Goal: Find specific page/section: Find specific page/section

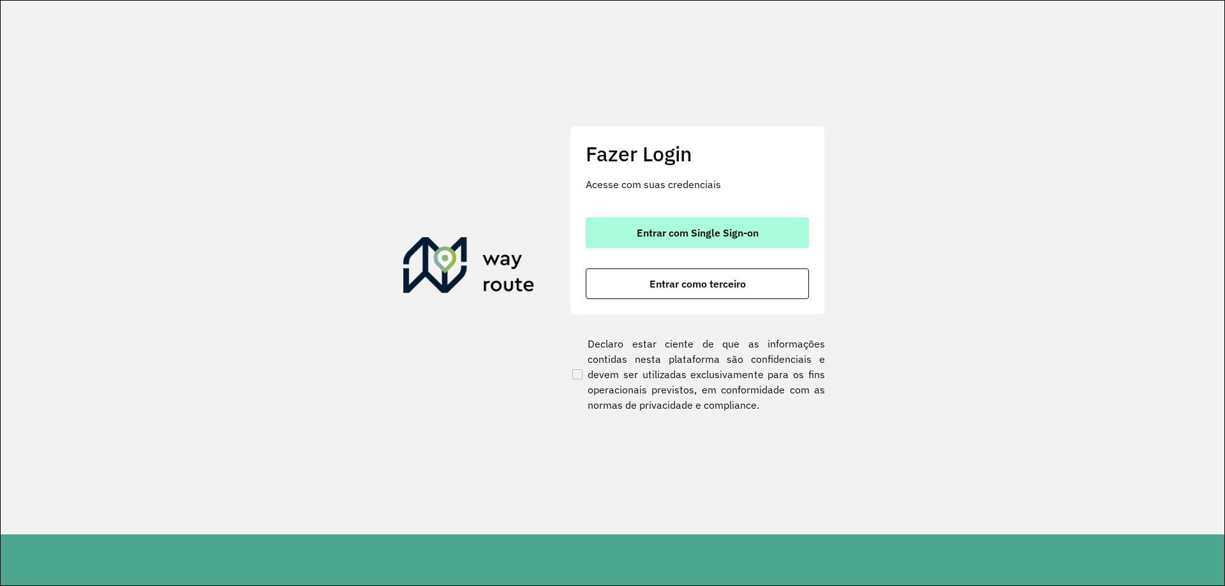
click at [748, 230] on span "Entrar com Single Sign-on" at bounding box center [698, 233] width 122 height 10
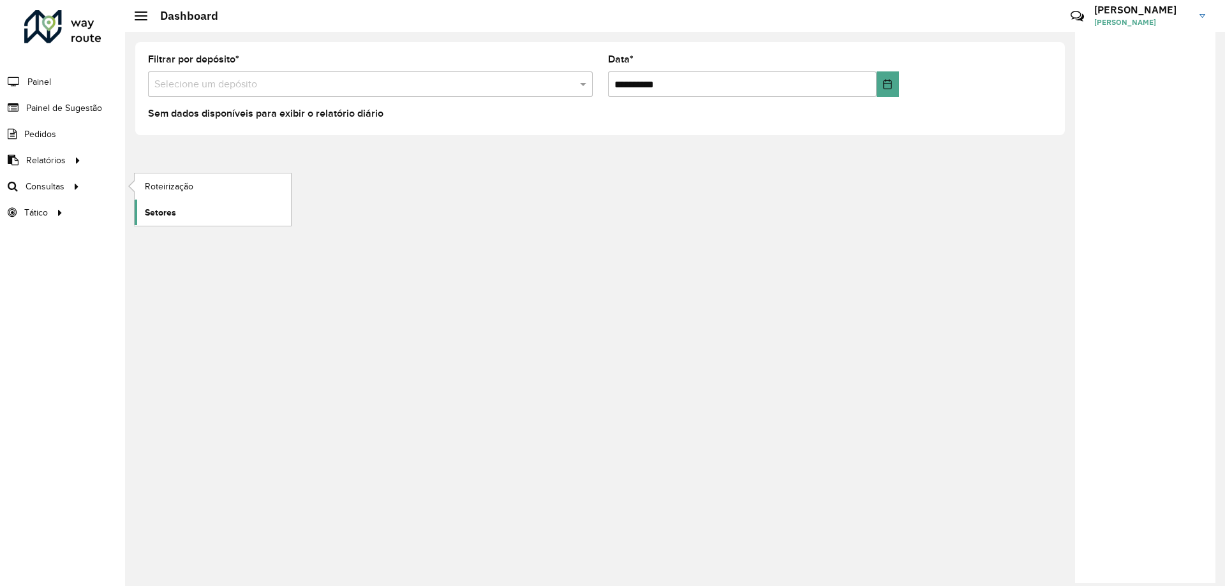
click at [178, 201] on link "Setores" at bounding box center [213, 213] width 156 height 26
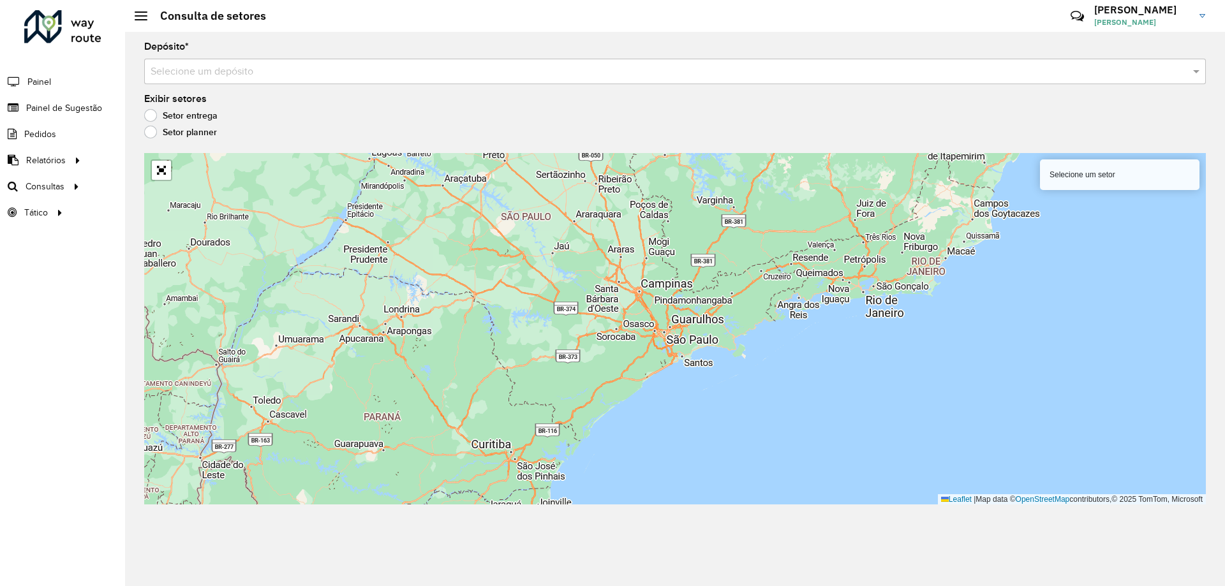
click at [493, 81] on div "Selecione um depósito" at bounding box center [675, 72] width 1062 height 26
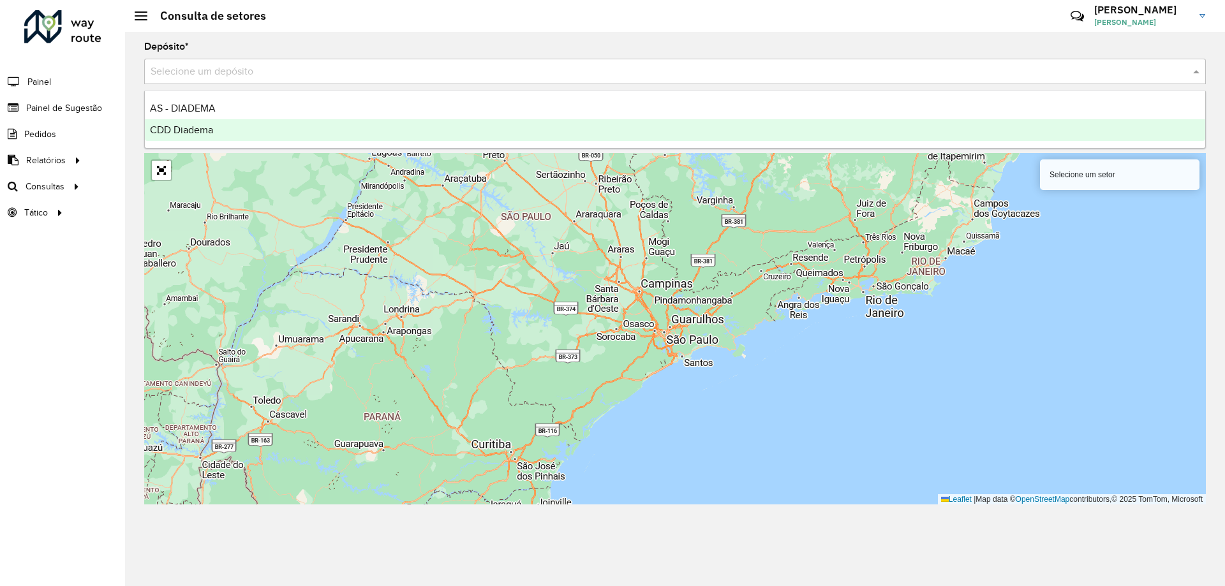
click at [362, 130] on div "CDD Diadema" at bounding box center [675, 130] width 1061 height 22
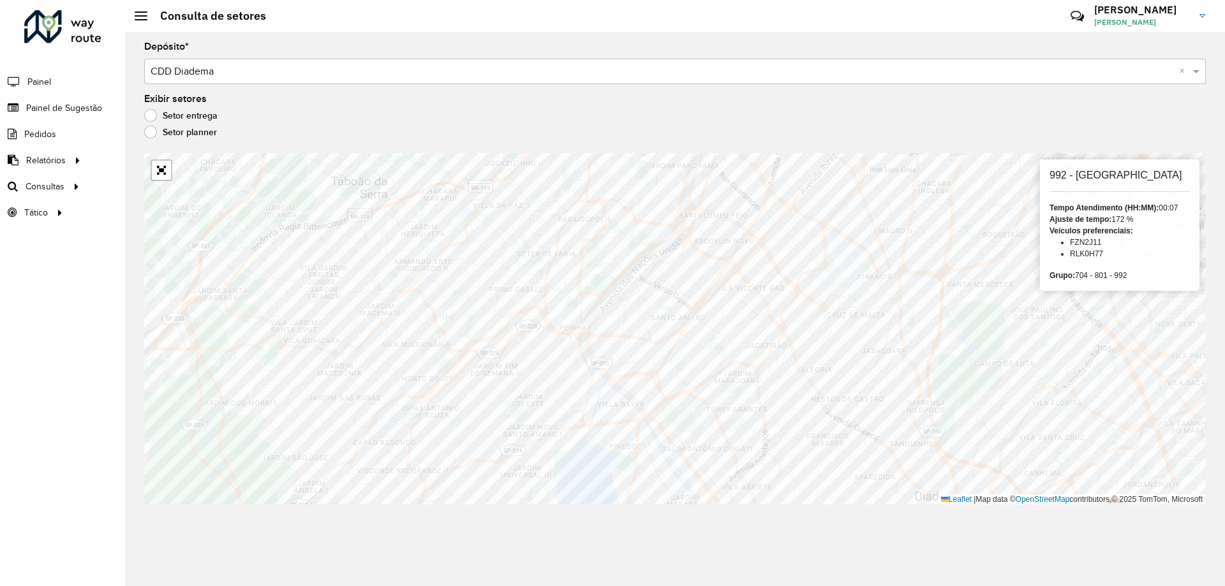
click at [1098, 255] on li "RLK0H77" at bounding box center [1130, 253] width 120 height 11
copy li "RLK0H77"
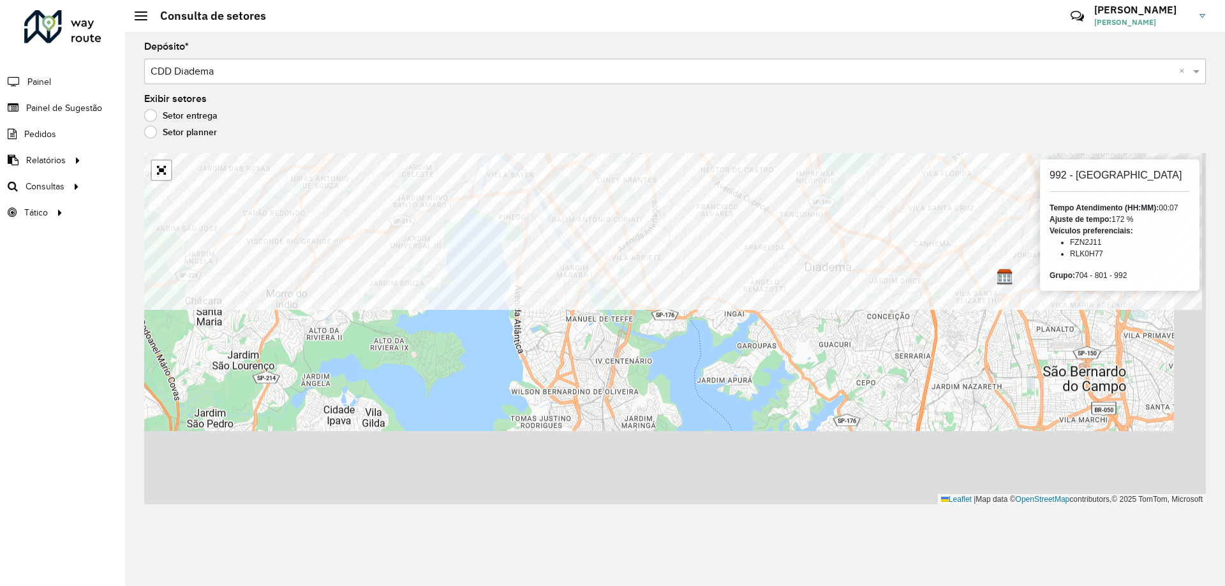
click at [419, 122] on formly-group "Depósito * Selecione um depósito × CDD Diadema × Exibir setores Setor entrega S…" at bounding box center [675, 273] width 1062 height 463
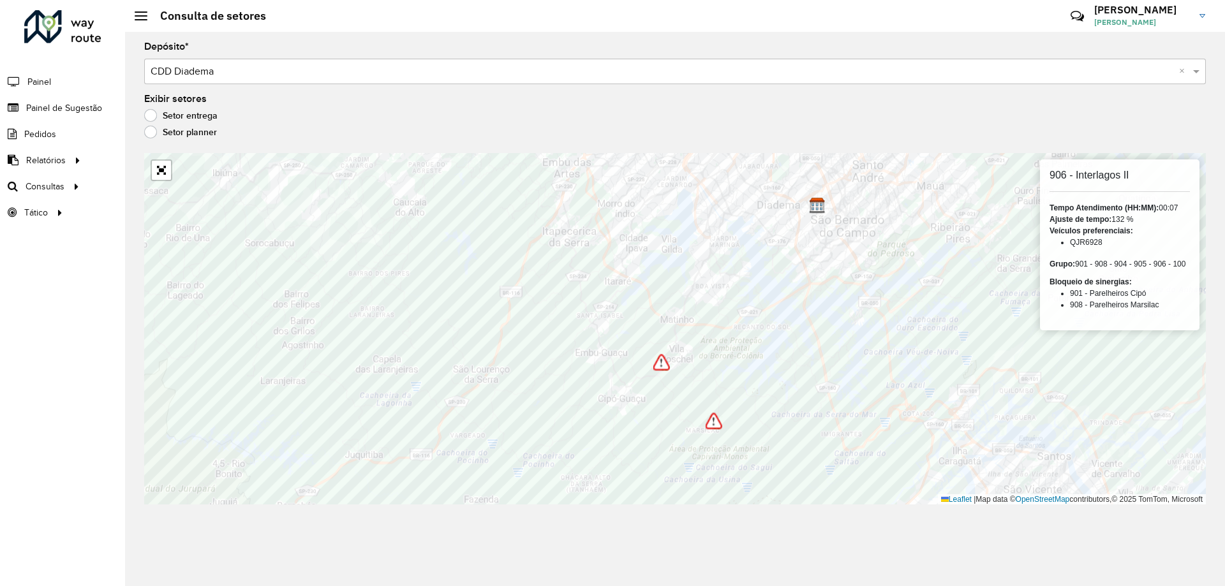
click at [858, 43] on div "Depósito * Selecione um depósito × CDD Diadema ×" at bounding box center [675, 63] width 1062 height 42
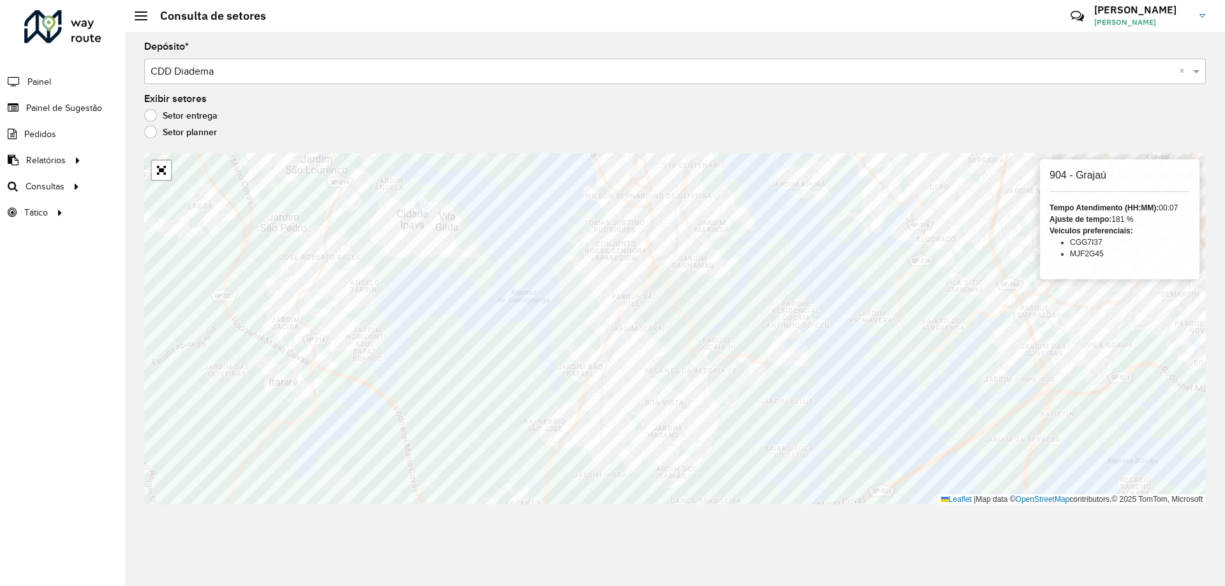
click at [1085, 255] on li "MJF2G45" at bounding box center [1130, 253] width 120 height 11
copy li "MJF2G45"
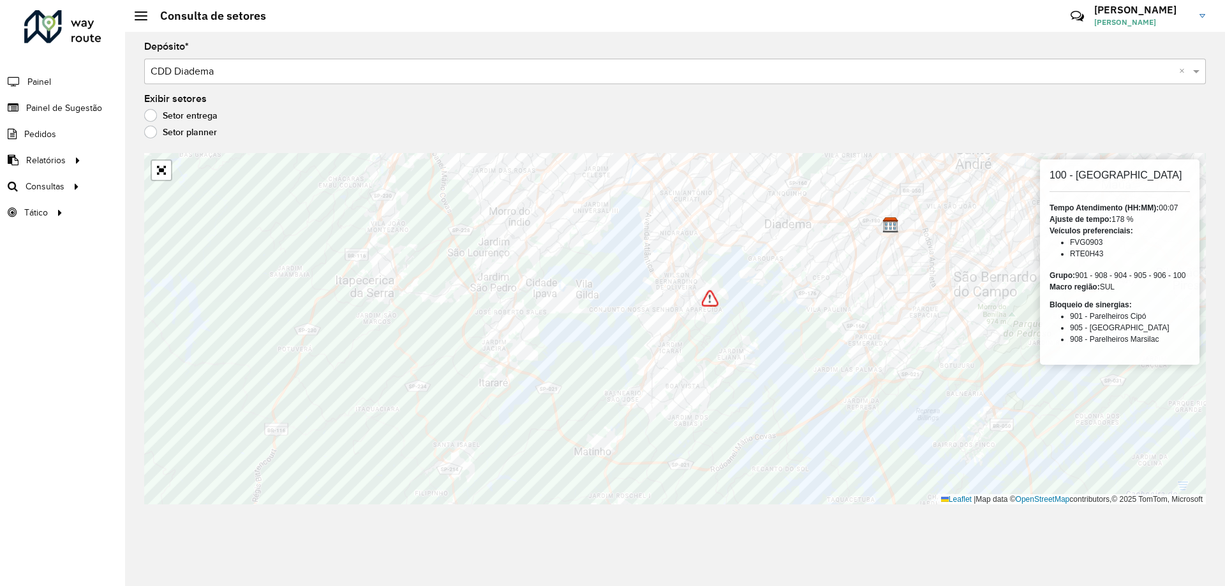
click at [1090, 252] on li "RTE0H43" at bounding box center [1130, 253] width 120 height 11
copy li "RTE0H43"
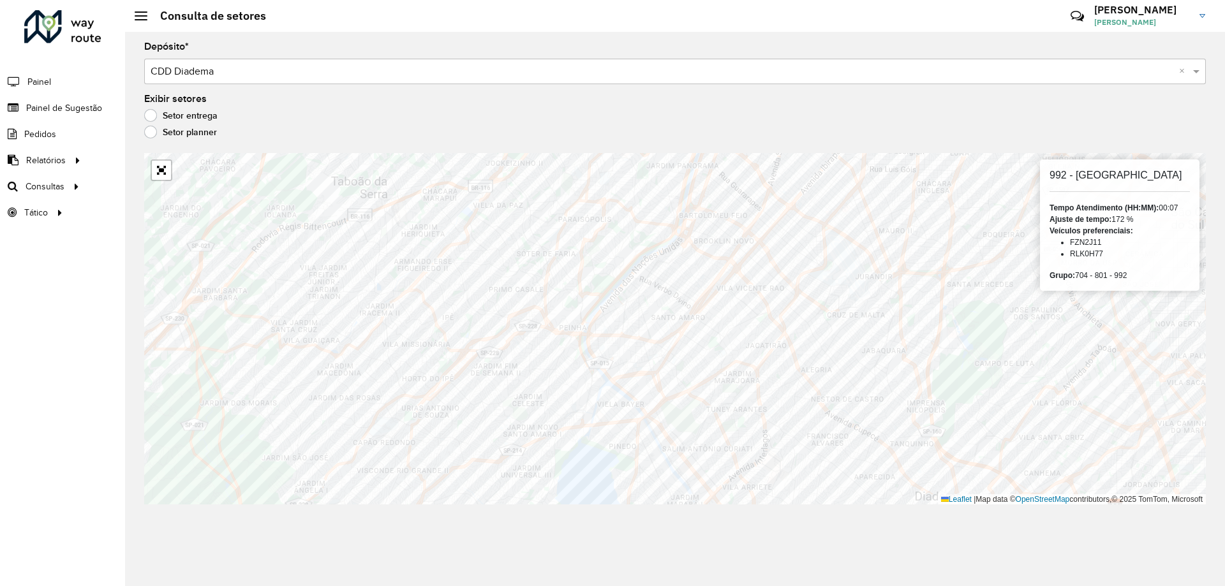
click at [1085, 249] on li "RLK0H77" at bounding box center [1130, 253] width 120 height 11
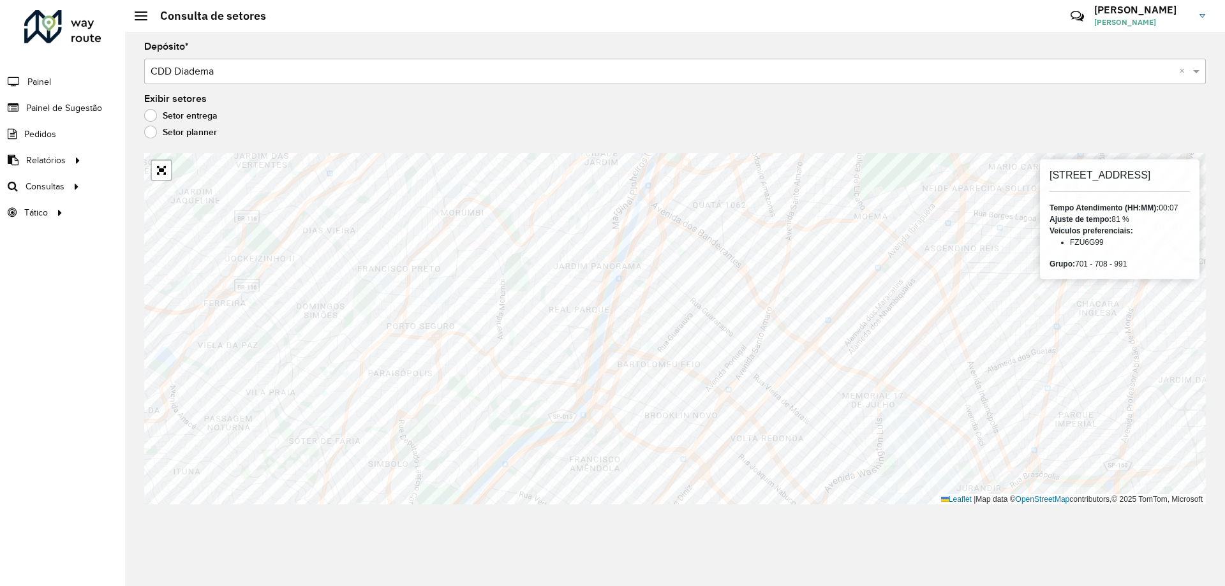
click at [1092, 246] on li "FZU6G99" at bounding box center [1130, 242] width 120 height 11
copy li "FZU6G99"
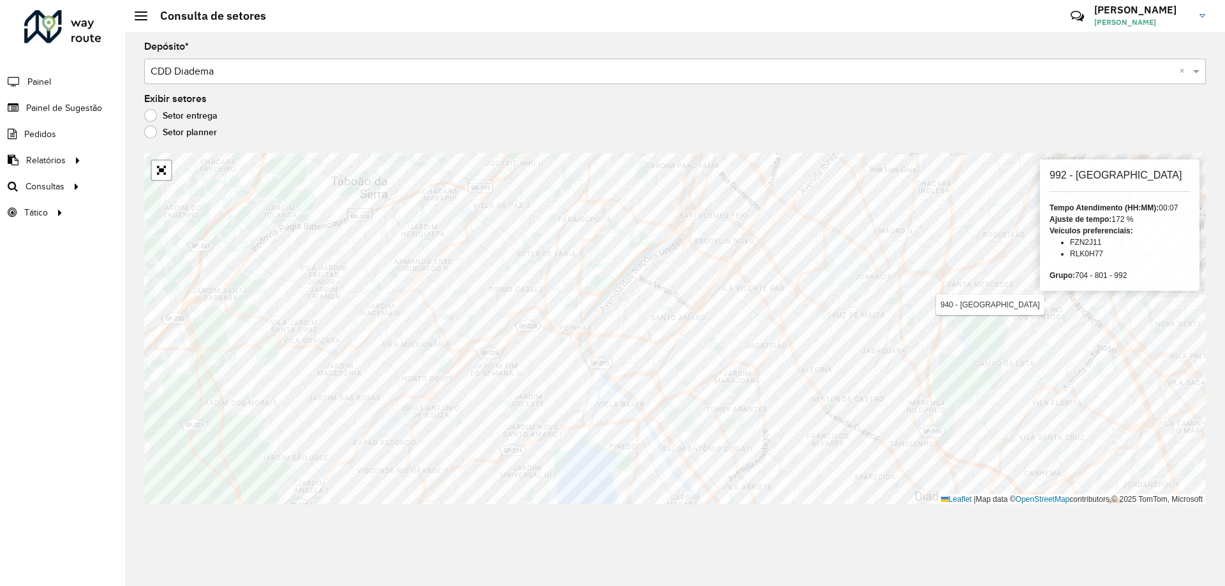
click at [1091, 254] on li "RLK0H77" at bounding box center [1130, 253] width 120 height 11
copy li "RLK0H77"
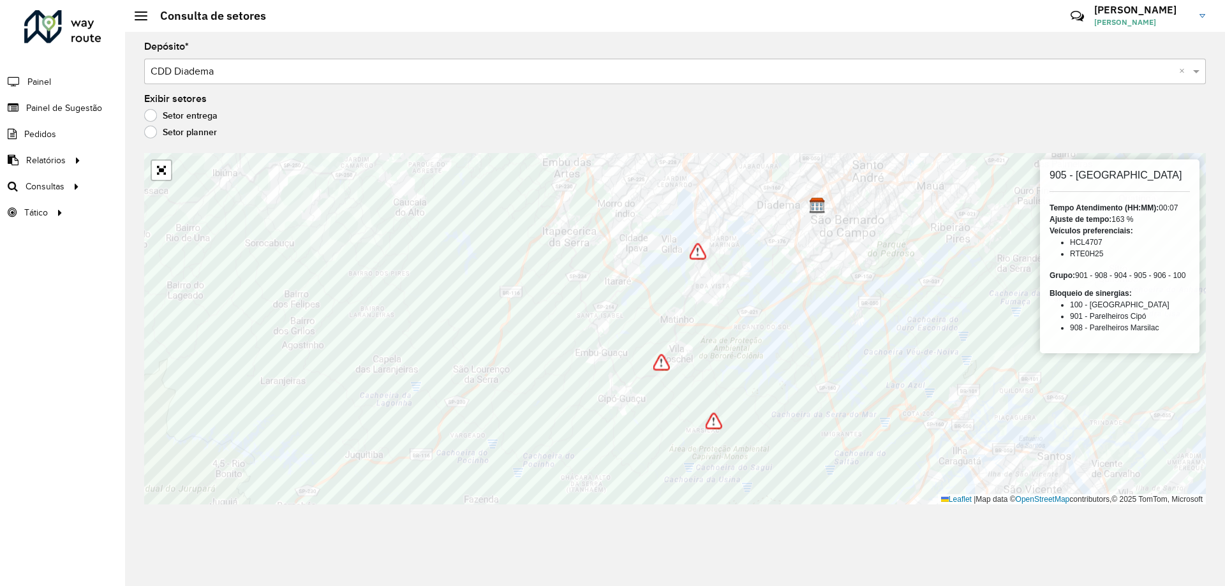
drag, startPoint x: 939, startPoint y: 123, endPoint x: 785, endPoint y: 101, distance: 155.3
click at [939, 123] on div "Setor entrega" at bounding box center [675, 118] width 1062 height 15
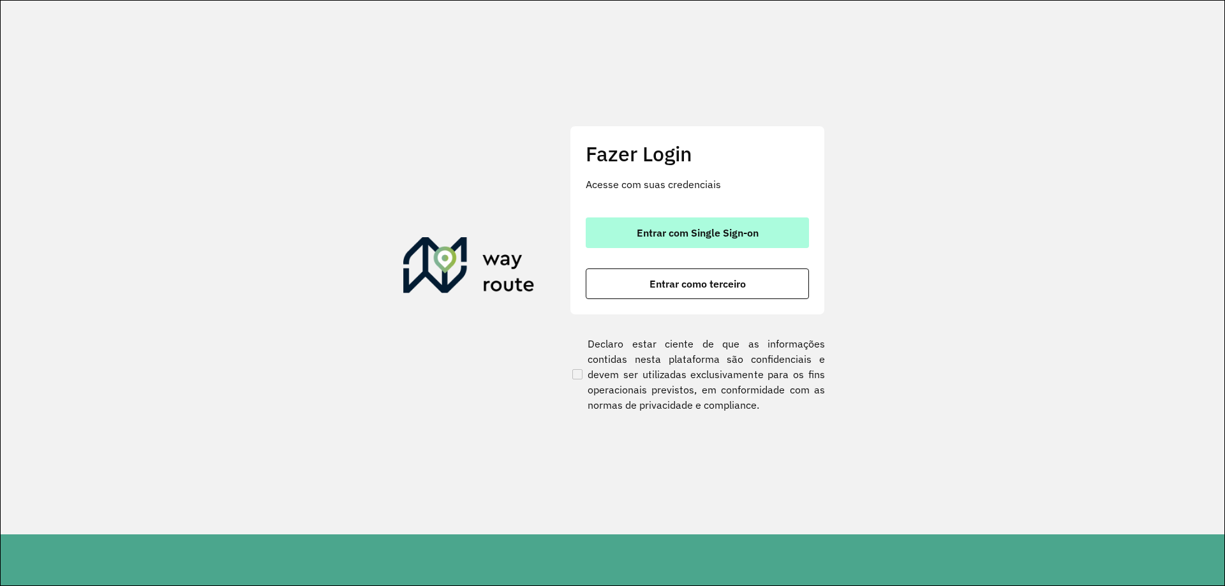
click at [738, 232] on span "Entrar com Single Sign-on" at bounding box center [698, 233] width 122 height 10
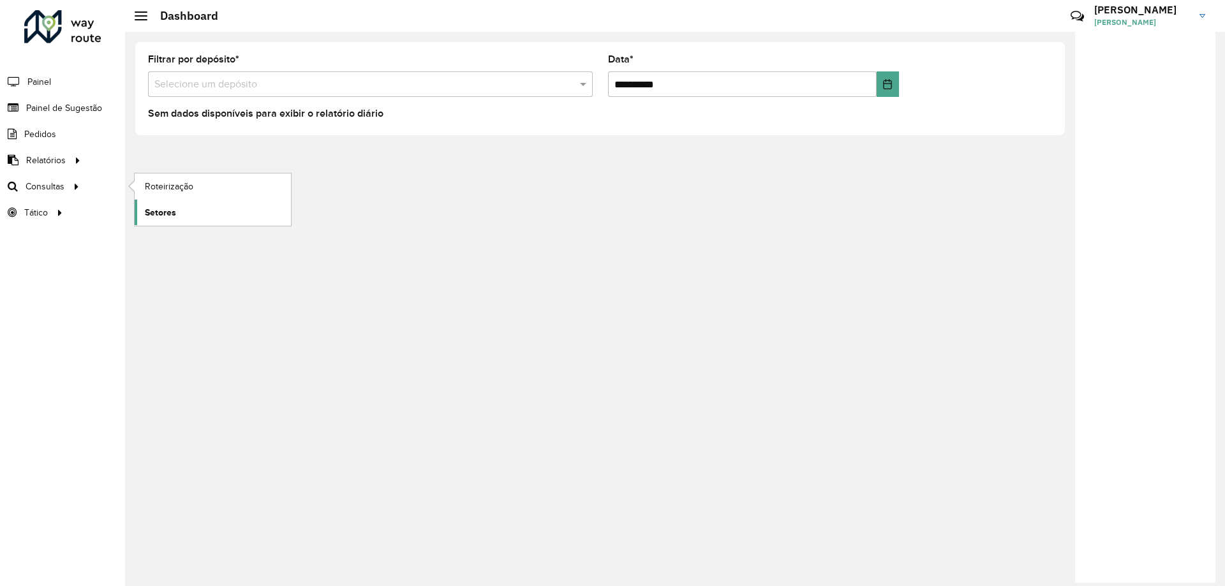
click at [174, 207] on span "Setores" at bounding box center [160, 212] width 31 height 13
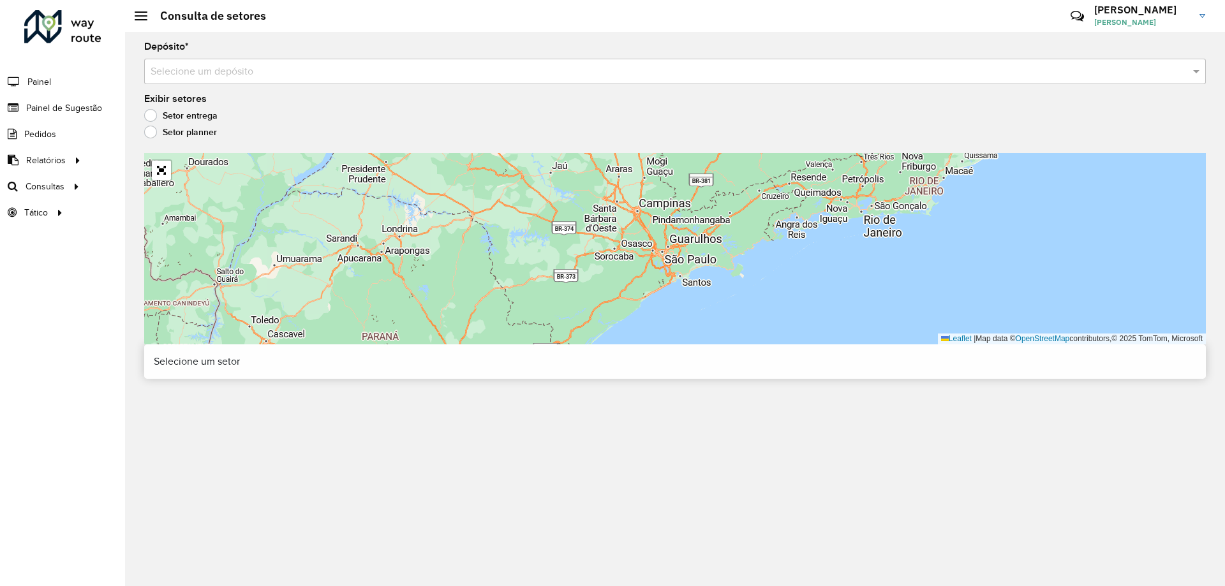
click at [248, 70] on input "text" at bounding box center [662, 71] width 1023 height 15
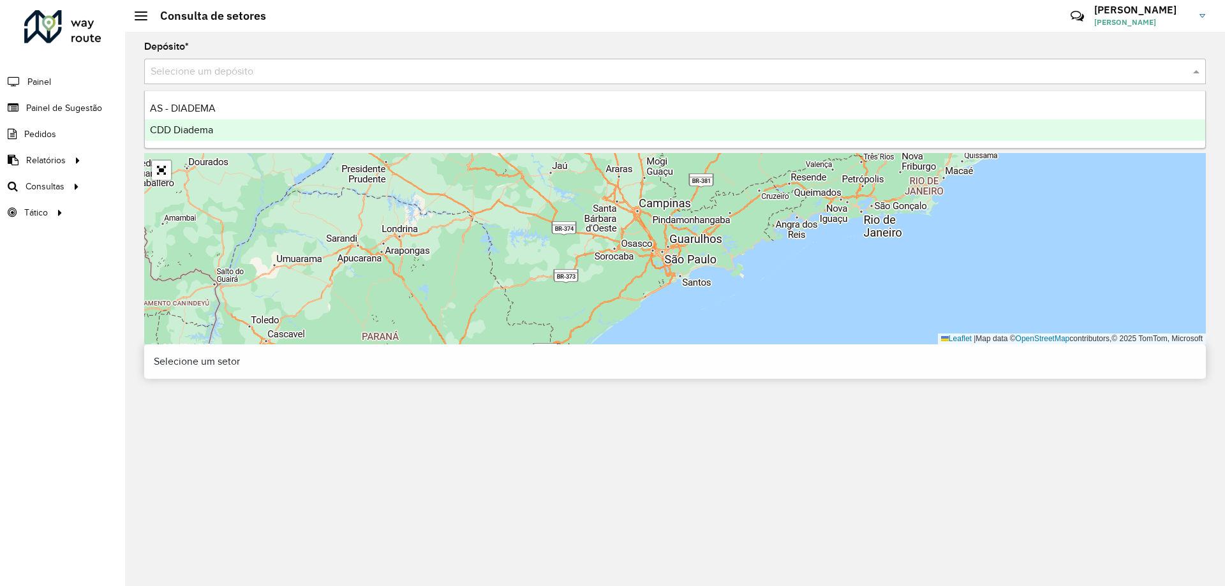
click at [195, 124] on div "CDD Diadema" at bounding box center [675, 130] width 1061 height 22
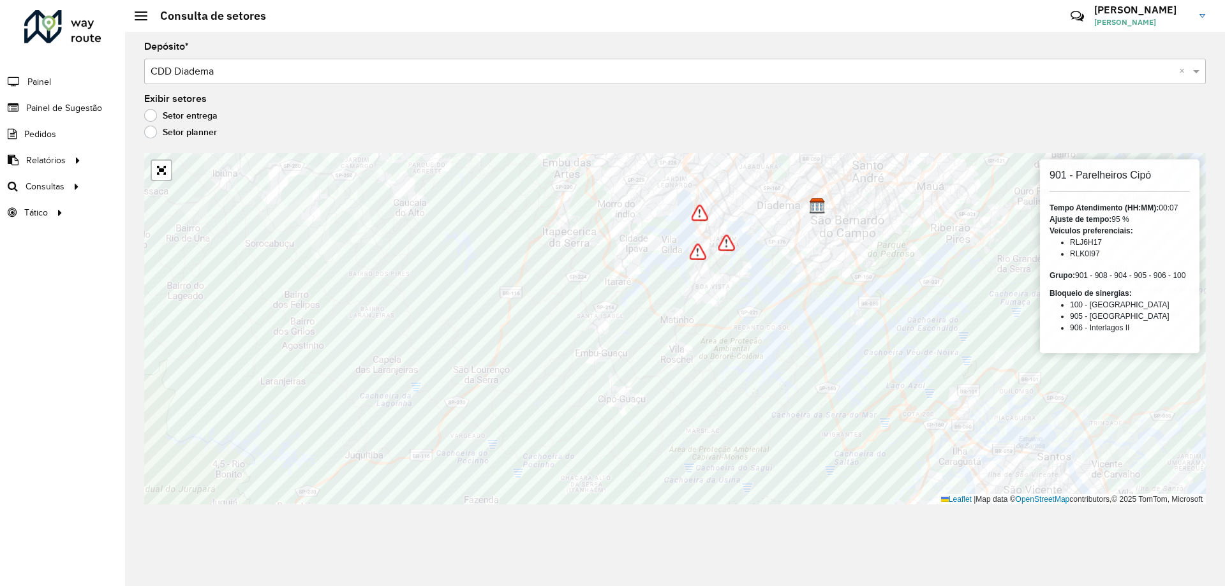
click at [1091, 248] on li "RLJ6H17" at bounding box center [1130, 242] width 120 height 11
click at [1089, 241] on li "RLJ6H17" at bounding box center [1130, 242] width 120 height 11
copy li "RLJ6H17"
click at [784, 131] on div "Setor planner" at bounding box center [675, 135] width 1062 height 15
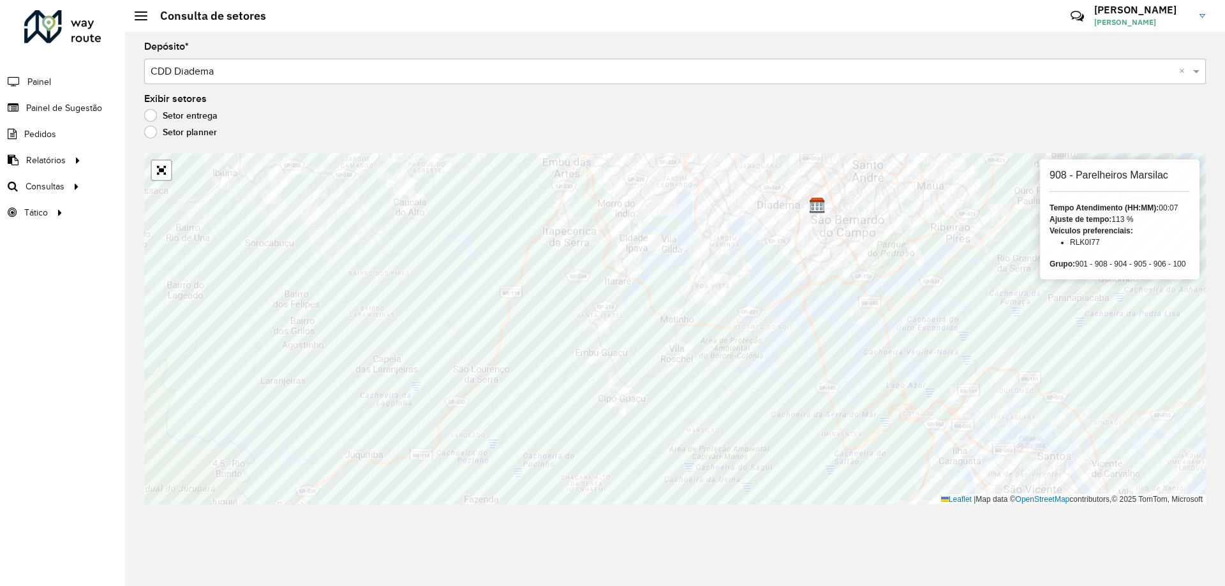
click at [1076, 244] on li "RLK0I77" at bounding box center [1130, 242] width 120 height 11
copy li "RLK0I77"
click at [837, 56] on div "Depósito * Selecione um depósito × CDD Diadema ×" at bounding box center [675, 63] width 1062 height 42
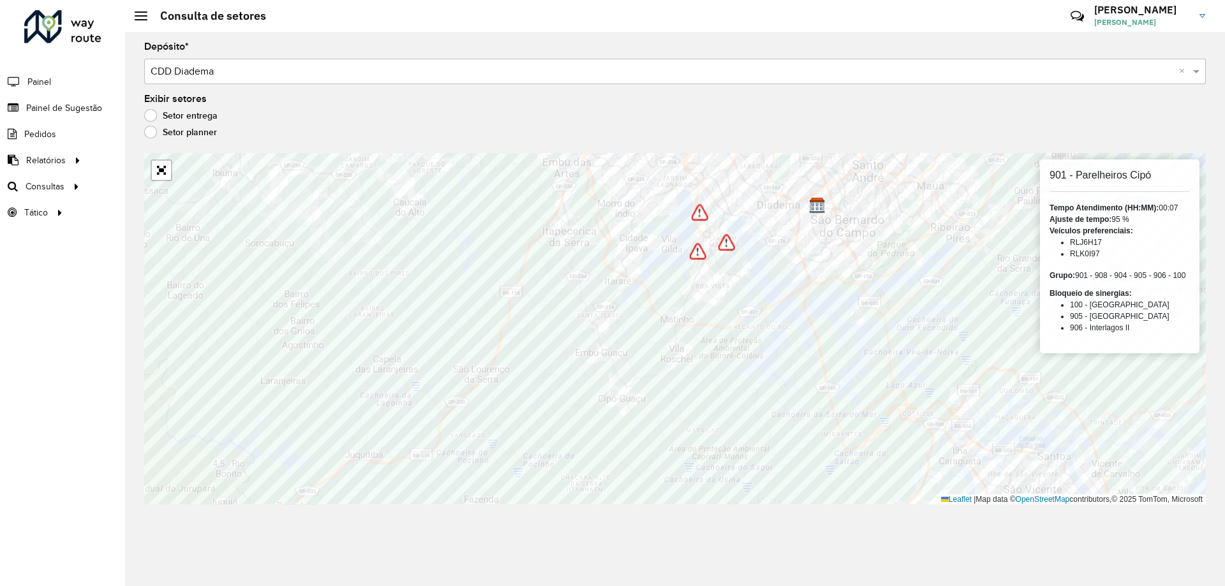
click at [1094, 253] on li "RLK0I97" at bounding box center [1130, 253] width 120 height 11
copy li "RLK0I97"
click at [522, 109] on div "Exibir setores Setor entrega Setor planner" at bounding box center [675, 118] width 1062 height 48
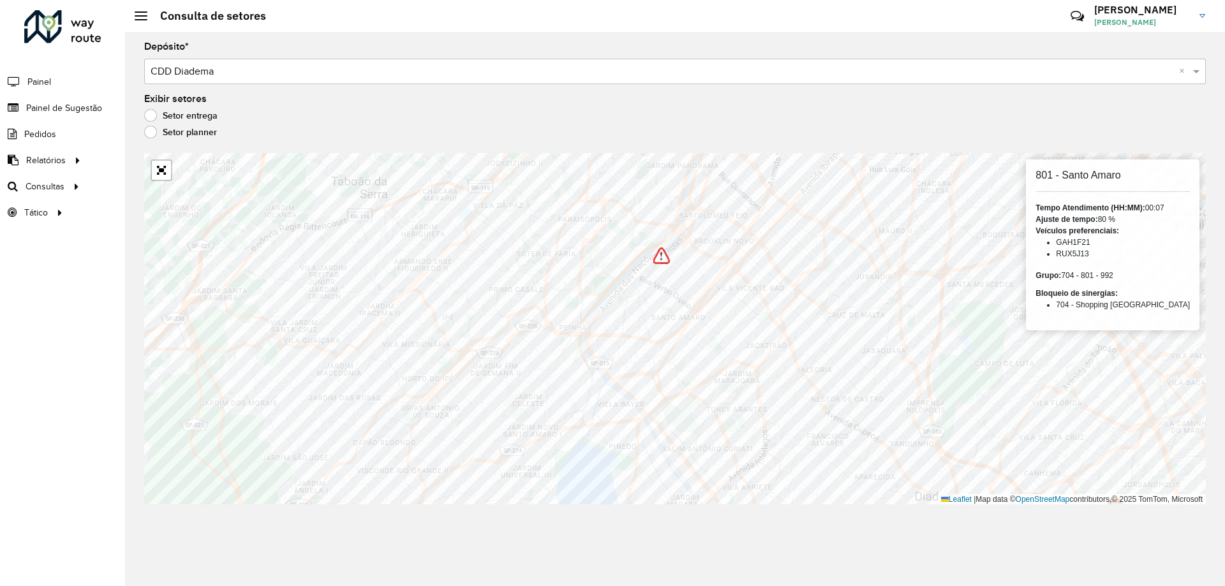
click at [1082, 253] on li "RUX5J13" at bounding box center [1123, 253] width 134 height 11
copy li "RUX5J13"
click at [1032, 98] on div "Exibir setores Setor entrega Setor planner" at bounding box center [675, 118] width 1062 height 48
click at [1088, 242] on li "FZN2J11" at bounding box center [1130, 242] width 120 height 11
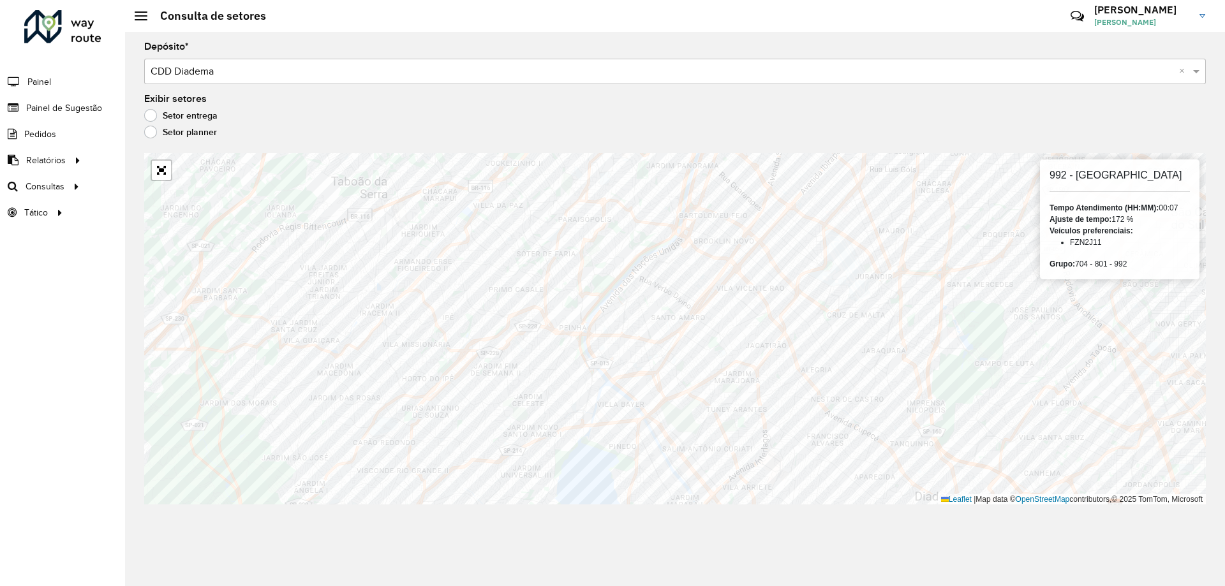
click at [1088, 242] on li "FZN2J11" at bounding box center [1130, 242] width 120 height 11
copy li "FZN2J11"
click at [912, 33] on div "Depósito * Selecione um depósito × CDD Diadema × Exibir setores Setor entrega S…" at bounding box center [675, 309] width 1100 height 555
